Goal: Connect with others: Connect with others

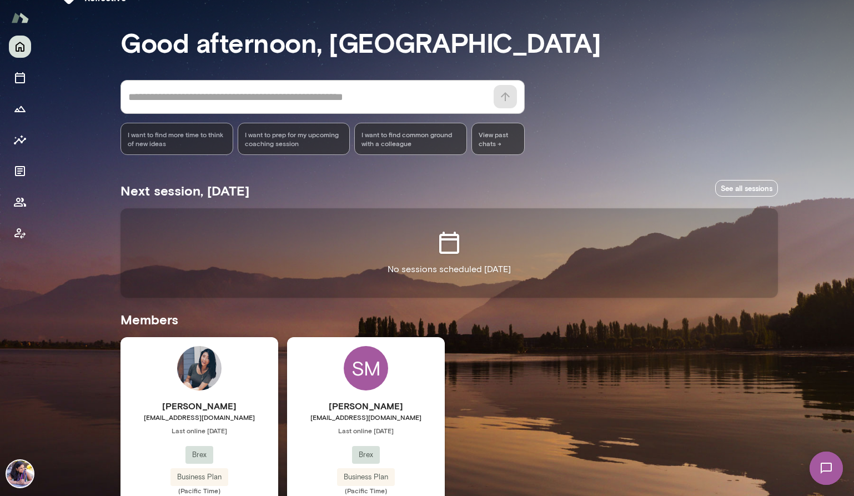
scroll to position [89, 0]
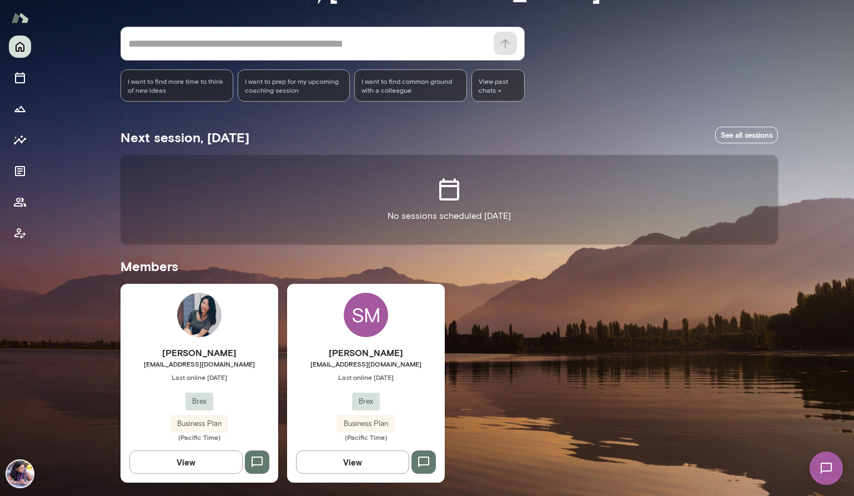
click at [202, 337] on div "[PERSON_NAME] [EMAIL_ADDRESS][PERSON_NAME][DOMAIN_NAME] Last online [DATE] Brex…" at bounding box center [200, 383] width 158 height 199
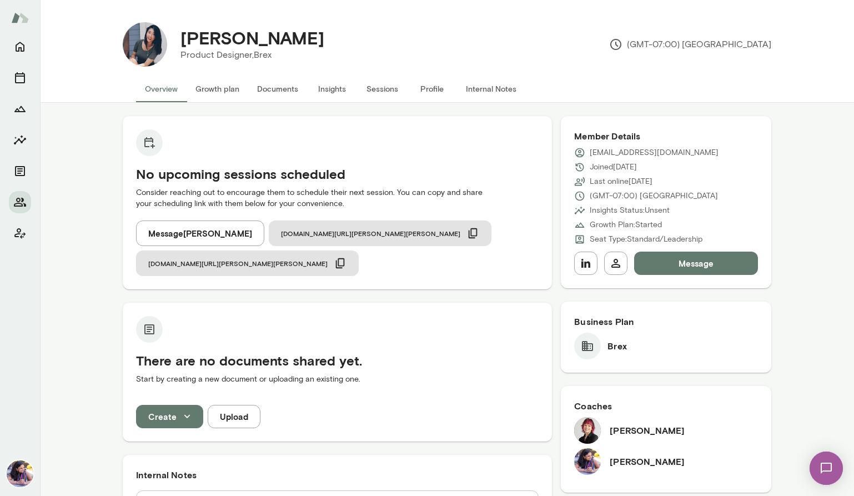
click at [691, 268] on button "Message" at bounding box center [696, 263] width 124 height 23
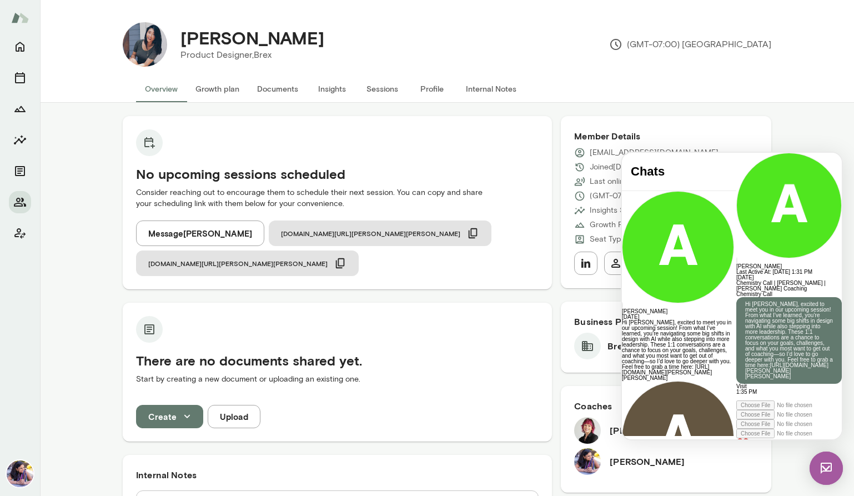
click at [826, 468] on img at bounding box center [826, 468] width 33 height 33
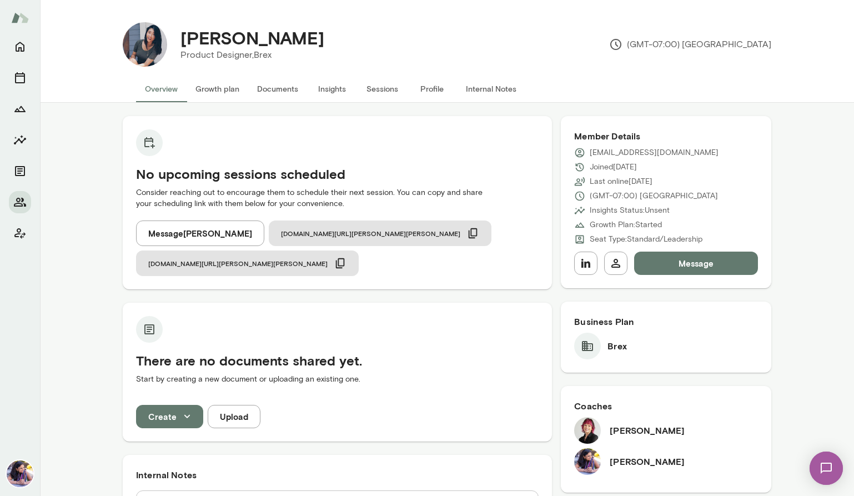
click at [825, 463] on img at bounding box center [827, 468] width 46 height 46
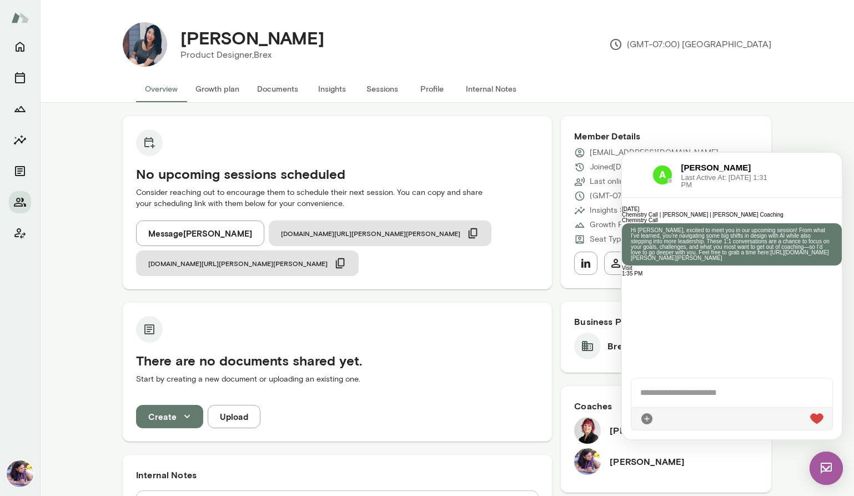
scroll to position [174, 0]
click at [825, 463] on img at bounding box center [826, 468] width 33 height 33
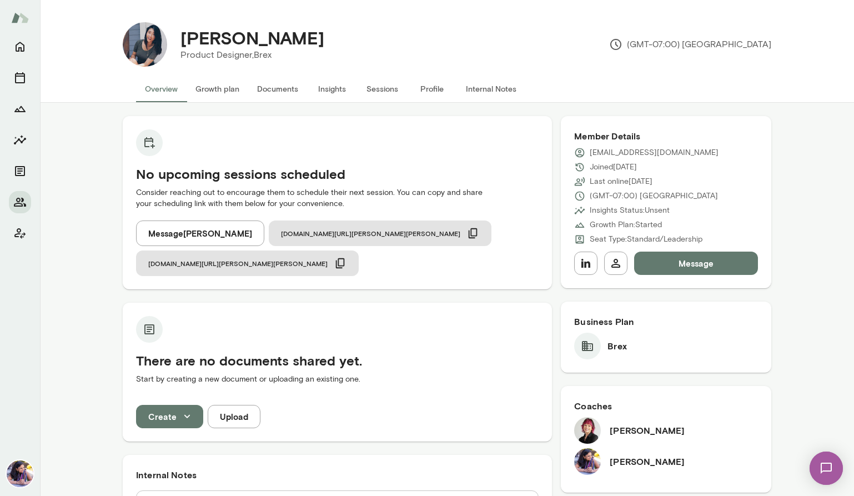
click at [825, 463] on img at bounding box center [827, 468] width 46 height 46
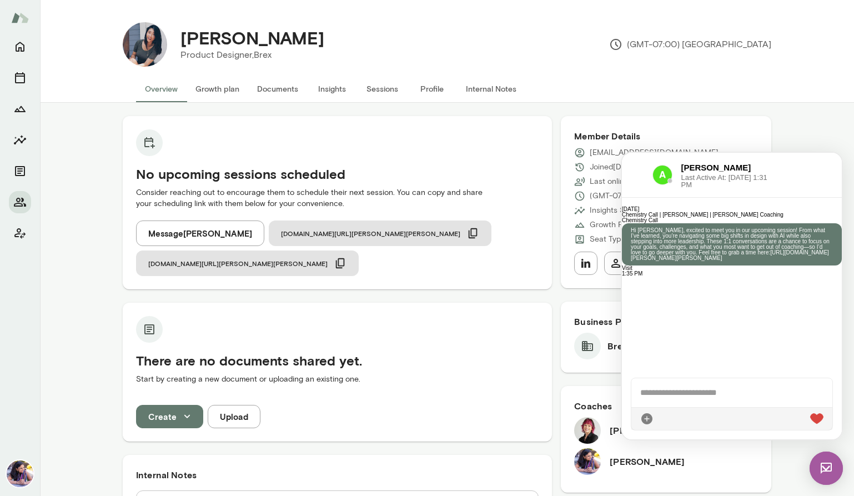
click at [825, 463] on img at bounding box center [826, 468] width 33 height 33
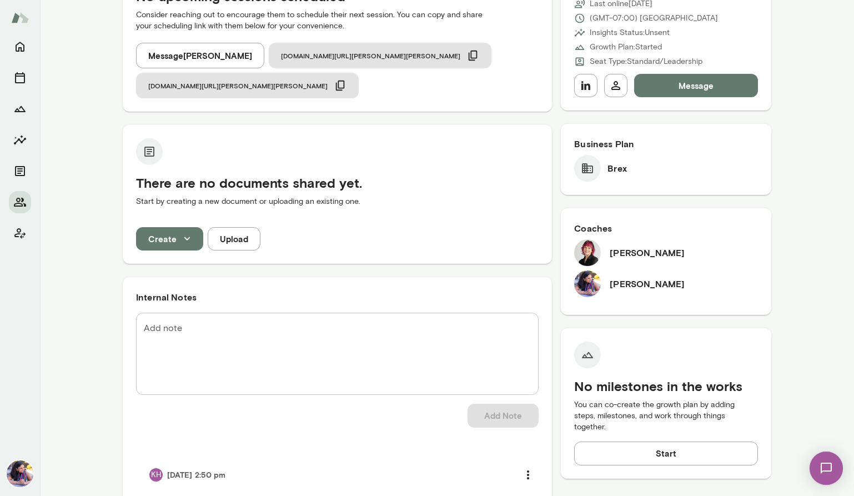
scroll to position [0, 0]
